Goal: Transaction & Acquisition: Purchase product/service

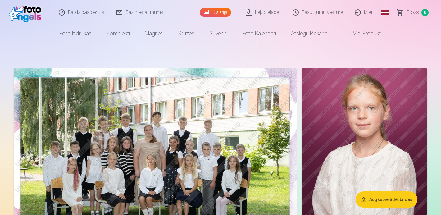
click at [271, 13] on link "Lejupielādēt" at bounding box center [263, 12] width 47 height 25
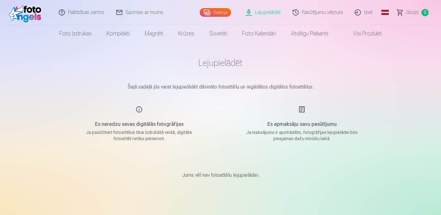
click at [215, 13] on link "Galerija" at bounding box center [215, 12] width 31 height 9
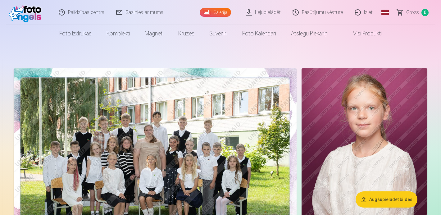
click at [371, 35] on link "Visi produkti" at bounding box center [362, 33] width 53 height 17
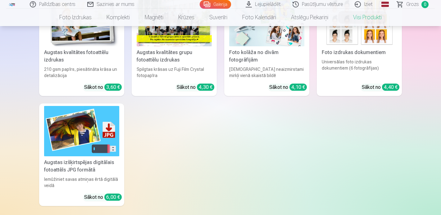
scroll to position [114, 0]
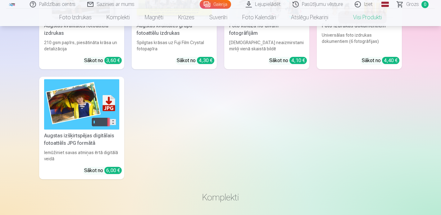
click at [96, 170] on div "Sākot no 6,00 €" at bounding box center [103, 170] width 38 height 7
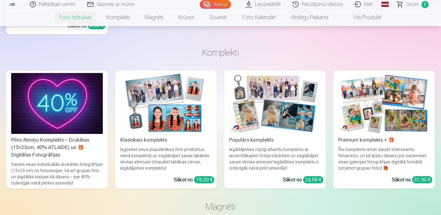
scroll to position [636, 0]
click at [78, 142] on div "Pilns Atmiņu Komplekts – Drukātas (15×23cm, 40% ATLAIDE) un 🎁 Digitālas Fotogrā…" at bounding box center [57, 147] width 97 height 22
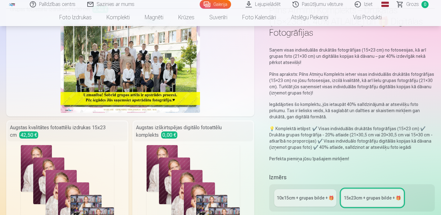
scroll to position [90, 0]
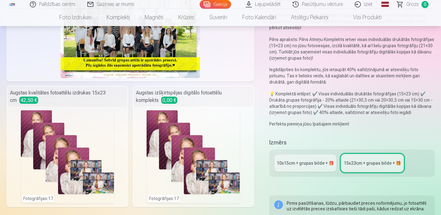
click at [317, 161] on div "10x15сm + grupas bilde + 🎁" at bounding box center [305, 163] width 57 height 6
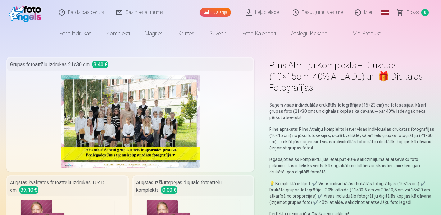
click at [32, 9] on img at bounding box center [27, 12] width 36 height 20
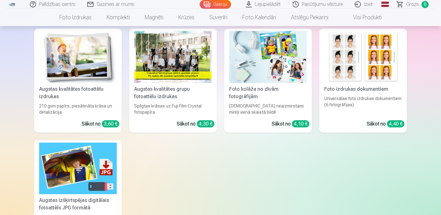
scroll to position [1721, 0]
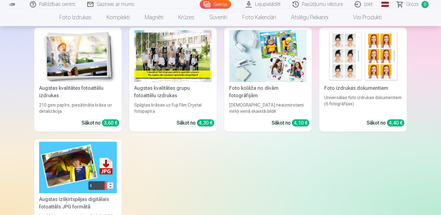
click at [196, 68] on div at bounding box center [173, 56] width 78 height 52
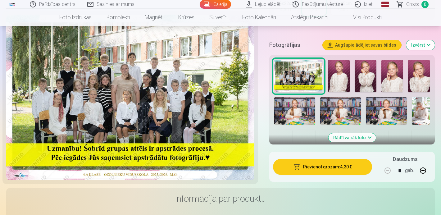
scroll to position [244, 0]
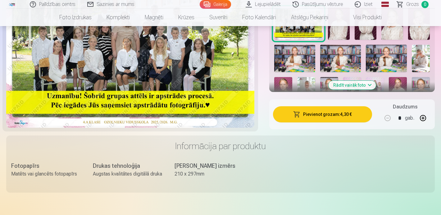
click at [348, 113] on button "Pievienot grozam : 4,30 €" at bounding box center [322, 114] width 99 height 16
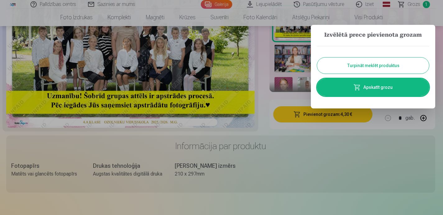
click at [381, 67] on button "Turpināt meklēt produktus" at bounding box center [373, 65] width 112 height 16
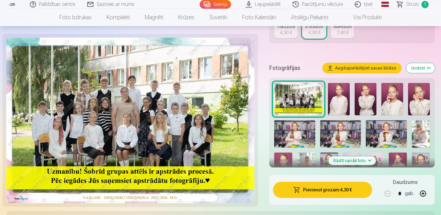
scroll to position [135, 0]
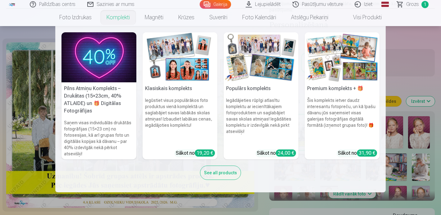
click at [122, 18] on link "Komplekti" at bounding box center [118, 17] width 38 height 17
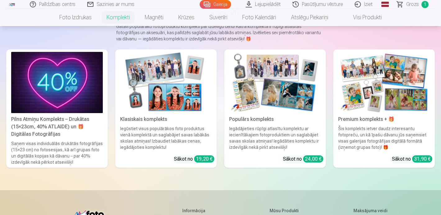
scroll to position [56, 0]
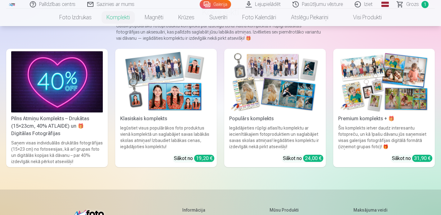
click at [171, 120] on div "Klasiskais komplekts" at bounding box center [166, 118] width 97 height 7
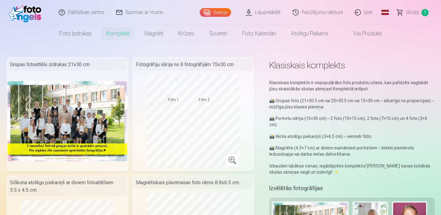
click at [73, 13] on link "Palīdzības centrs" at bounding box center [81, 12] width 57 height 25
click at [368, 34] on link "Visi produkti" at bounding box center [362, 33] width 53 height 17
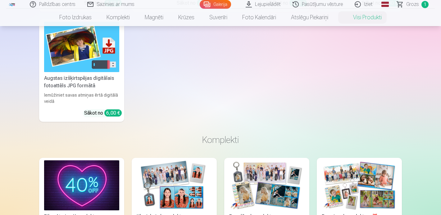
scroll to position [141, 0]
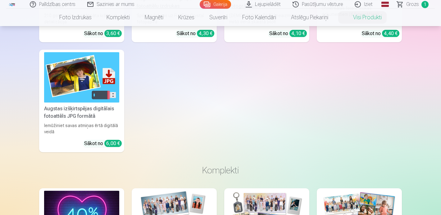
click at [75, 90] on img at bounding box center [81, 77] width 75 height 50
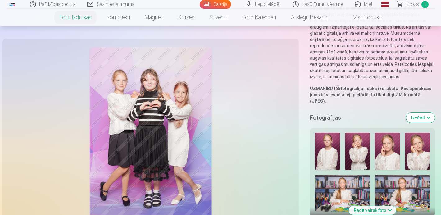
scroll to position [120, 0]
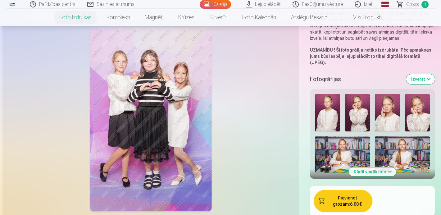
click at [385, 167] on button "Rādīt vairāk foto" at bounding box center [373, 171] width 48 height 9
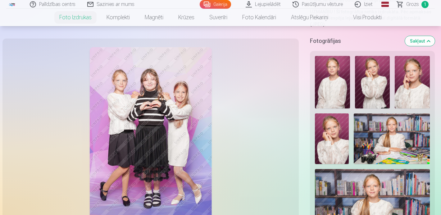
scroll to position [174, 0]
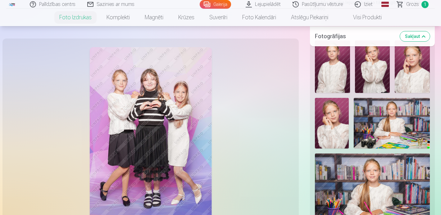
click at [335, 136] on img at bounding box center [332, 123] width 34 height 51
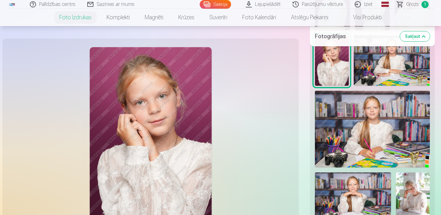
scroll to position [234, 0]
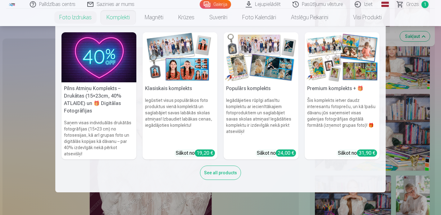
click at [112, 16] on link "Komplekti" at bounding box center [118, 17] width 38 height 17
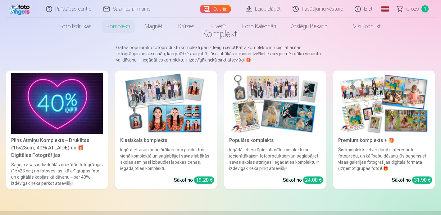
scroll to position [102, 0]
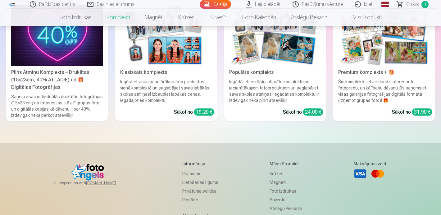
click at [64, 80] on div "Pilns Atmiņu Komplekts – Drukātas (15×23cm, 40% ATLAIDE) un 🎁 Digitālas Fotogrā…" at bounding box center [57, 80] width 97 height 22
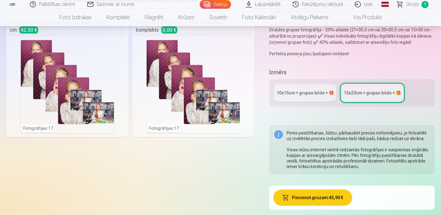
scroll to position [189, 0]
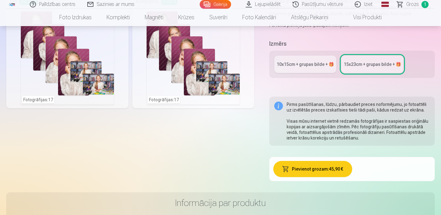
click at [312, 65] on div "10x15сm + grupas bilde + 🎁" at bounding box center [305, 64] width 57 height 6
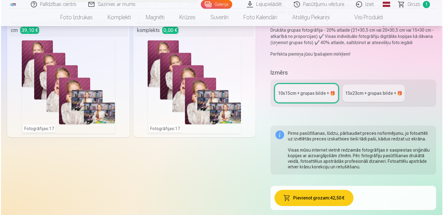
scroll to position [129, 0]
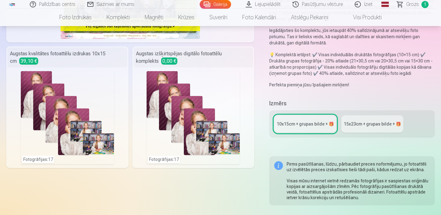
click at [219, 105] on div "Fotogrāfijas : 17" at bounding box center [193, 117] width 93 height 93
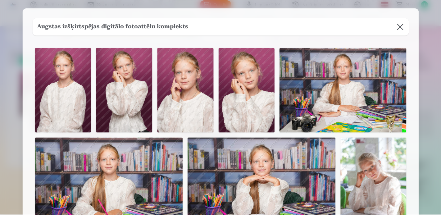
scroll to position [2, 0]
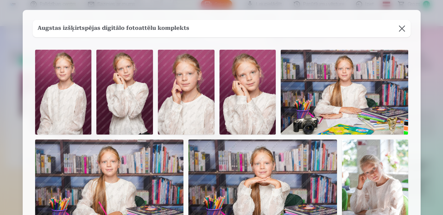
click at [403, 27] on button at bounding box center [401, 28] width 17 height 17
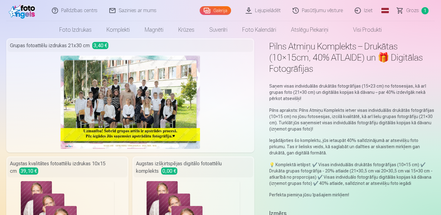
scroll to position [0, 0]
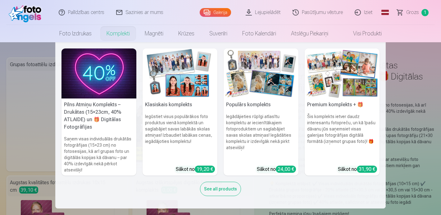
click at [120, 34] on link "Komplekti" at bounding box center [118, 33] width 38 height 17
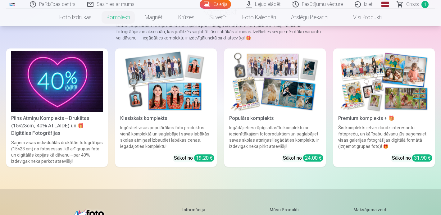
scroll to position [73, 0]
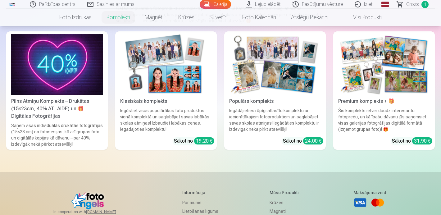
click at [361, 78] on img at bounding box center [384, 64] width 92 height 61
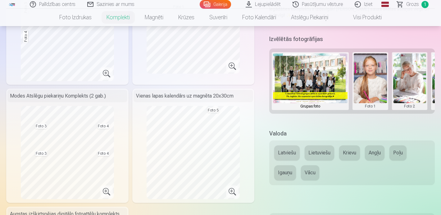
scroll to position [216, 0]
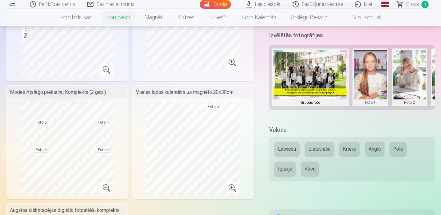
click at [293, 145] on button "Latviešu" at bounding box center [286, 149] width 25 height 15
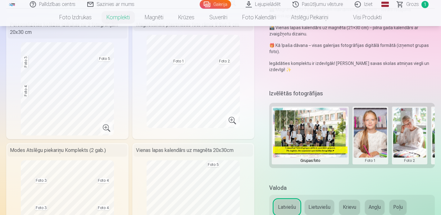
scroll to position [151, 0]
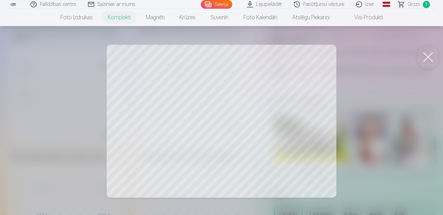
click at [428, 57] on button at bounding box center [427, 57] width 25 height 25
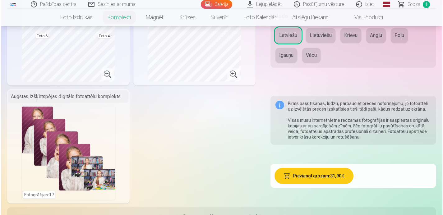
scroll to position [340, 0]
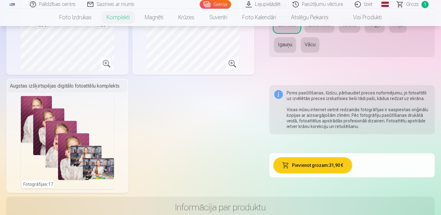
click at [77, 161] on div "Fotogrāfijas : 17" at bounding box center [67, 142] width 93 height 93
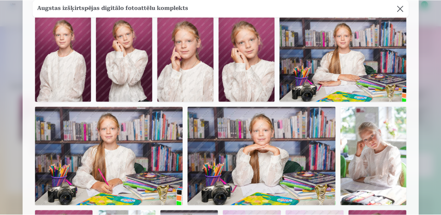
scroll to position [0, 0]
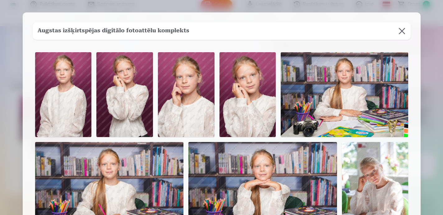
click at [401, 31] on button at bounding box center [401, 30] width 17 height 17
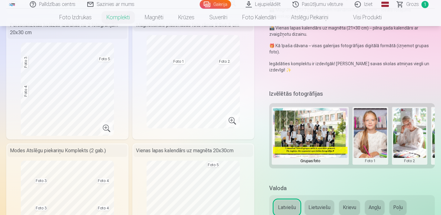
scroll to position [221, 0]
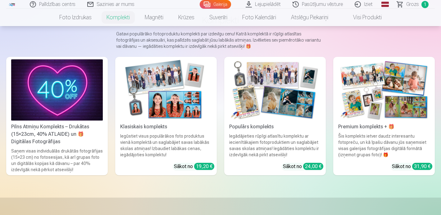
scroll to position [57, 0]
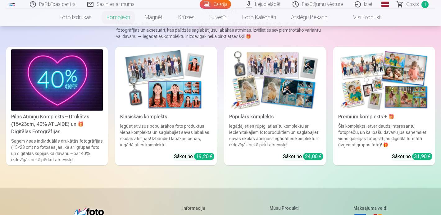
click at [267, 105] on img at bounding box center [275, 79] width 92 height 61
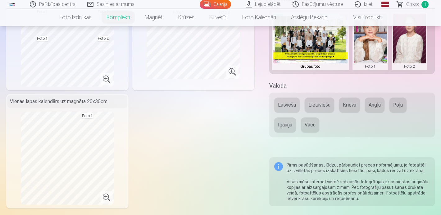
scroll to position [237, 0]
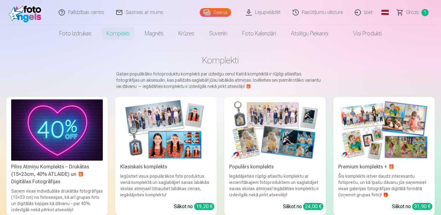
scroll to position [49, 0]
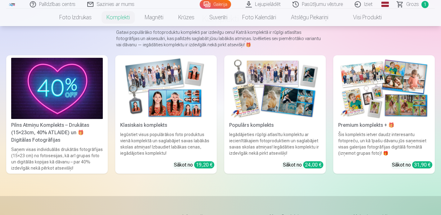
click at [162, 120] on link "Klasiskais komplekts Iegūstiet visus populārākos foto produktus vienā komplektā…" at bounding box center [166, 114] width 102 height 118
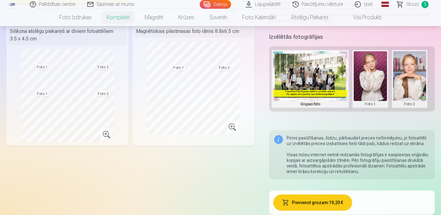
scroll to position [156, 0]
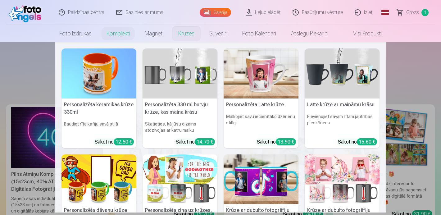
click at [185, 34] on link "Krūzes" at bounding box center [186, 33] width 31 height 17
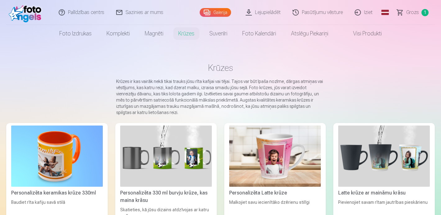
click at [185, 34] on link "Krūzes" at bounding box center [186, 33] width 31 height 17
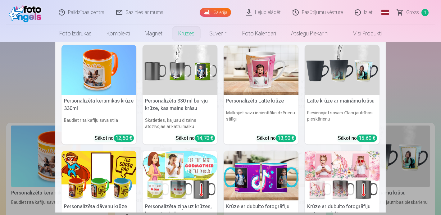
scroll to position [4, 0]
